Goal: Download file/media

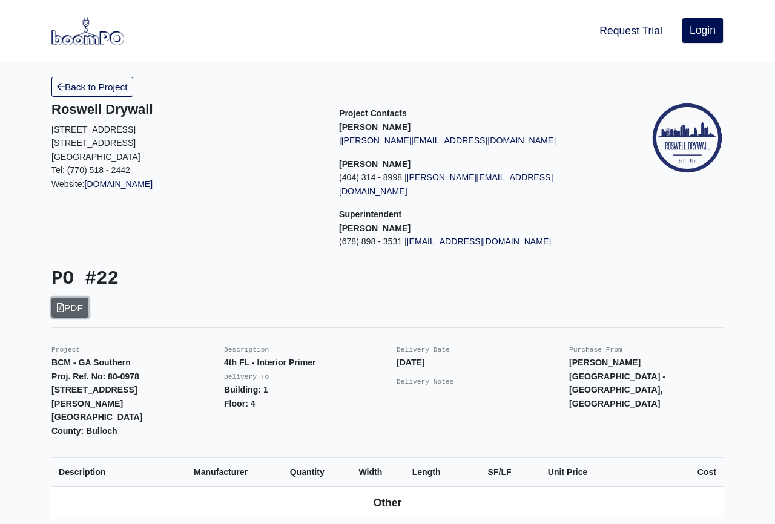
click at [80, 300] on link "PDF" at bounding box center [69, 308] width 37 height 20
click at [596, 93] on div "Back to Project" at bounding box center [387, 87] width 690 height 20
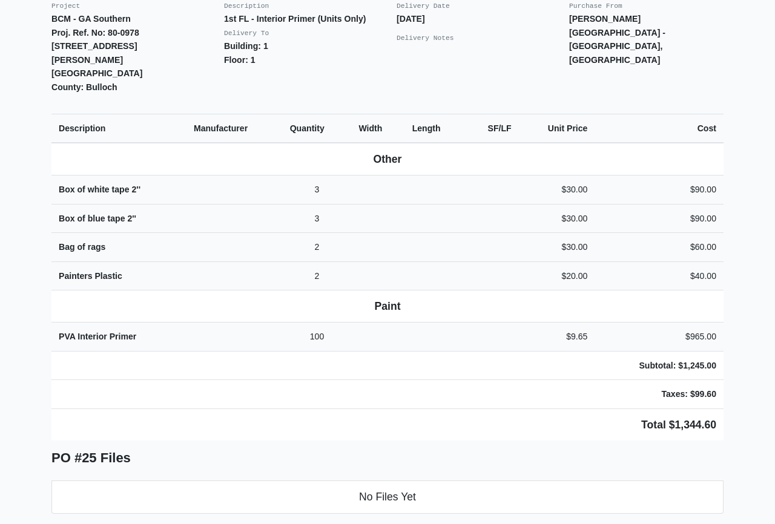
scroll to position [345, 0]
